Goal: Task Accomplishment & Management: Use online tool/utility

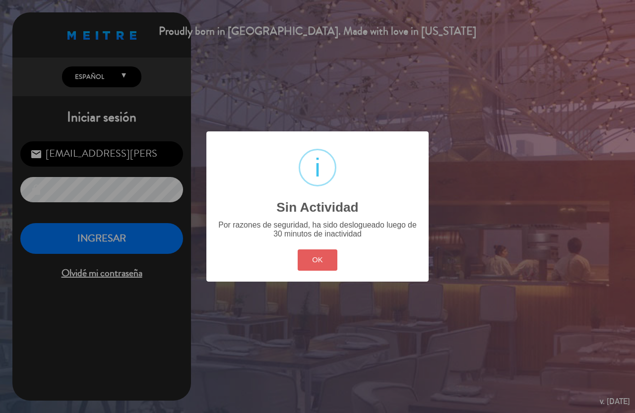
click at [314, 257] on button "OK" at bounding box center [318, 260] width 40 height 21
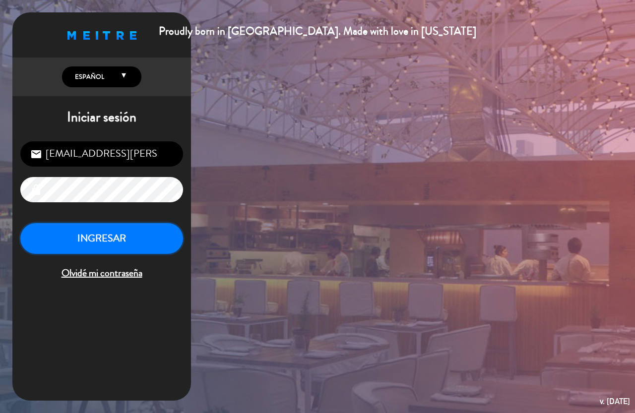
click at [148, 231] on button "INGRESAR" at bounding box center [101, 238] width 163 height 31
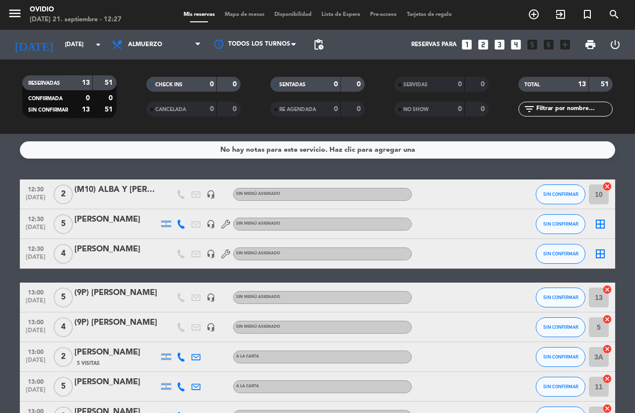
scroll to position [50, 0]
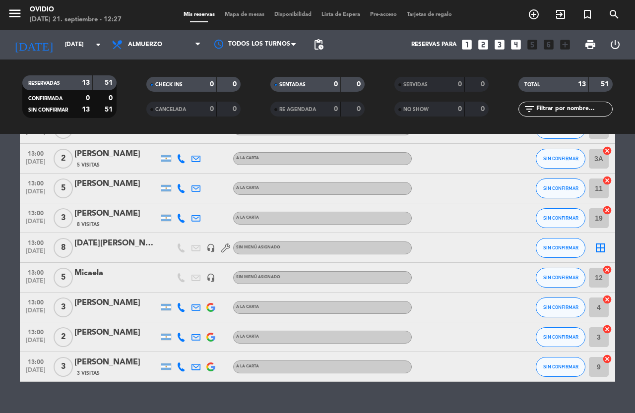
click at [199, 183] on div at bounding box center [196, 188] width 15 height 29
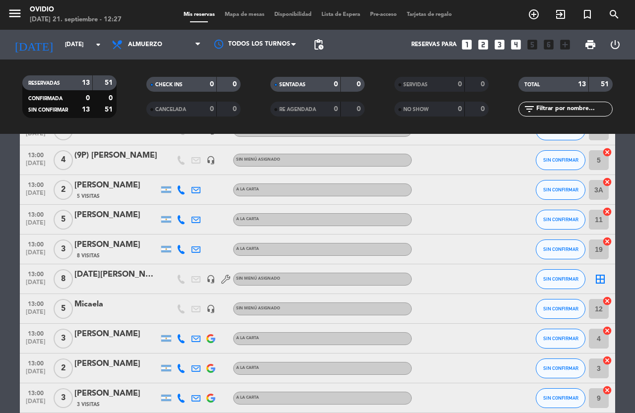
scroll to position [217, 0]
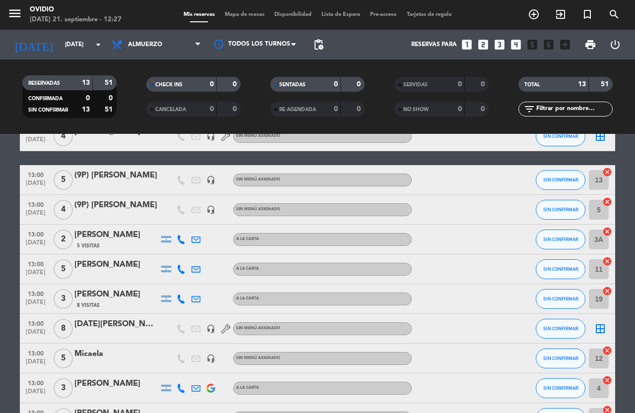
click at [210, 187] on div "12:30 [DATE] 2 (M10) ALBA Y [PERSON_NAME] headset_mic Sin menú asignado SIN CON…" at bounding box center [318, 262] width 596 height 401
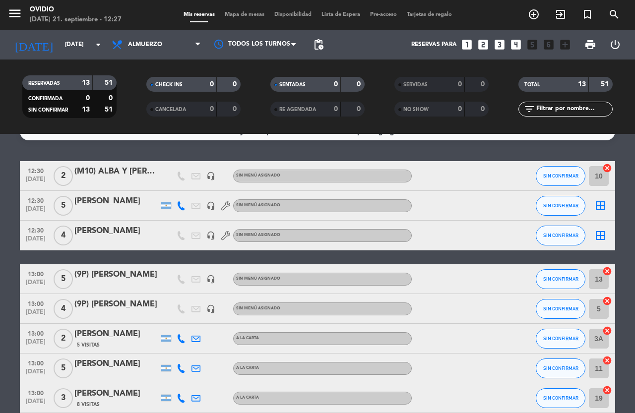
scroll to position [0, 0]
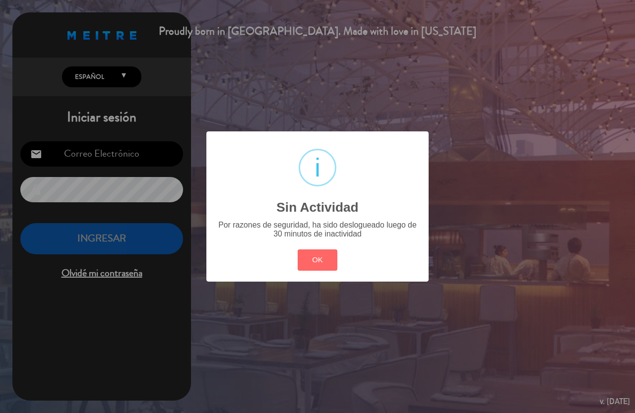
type input "[EMAIL_ADDRESS][PERSON_NAME][DOMAIN_NAME]"
